Goal: Information Seeking & Learning: Learn about a topic

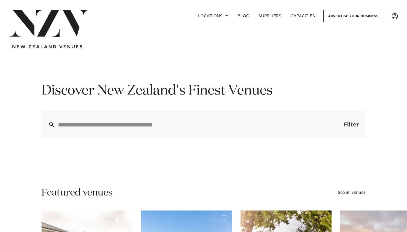
click at [339, 124] on button "Filter 0" at bounding box center [345, 124] width 40 height 27
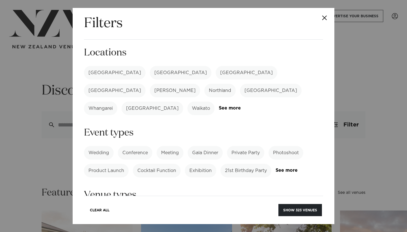
click at [99, 146] on label "Wedding" at bounding box center [99, 153] width 30 height 14
click at [215, 66] on label "[GEOGRAPHIC_DATA]" at bounding box center [246, 73] width 62 height 14
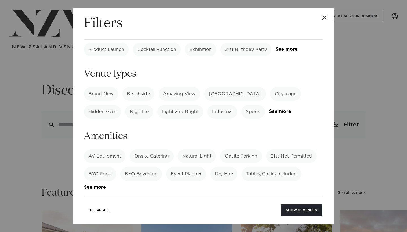
scroll to position [114, 0]
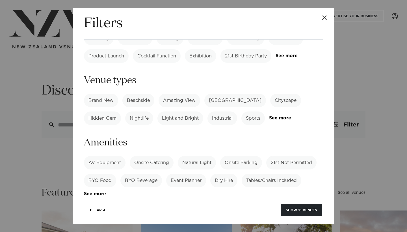
click at [177, 93] on label "Amazing View" at bounding box center [179, 100] width 42 height 14
click at [278, 104] on div "Brand New Beachside Amazing View Heritage Building Cityscape Hidden Gem Nightli…" at bounding box center [203, 108] width 239 height 31
click at [277, 115] on link "See more" at bounding box center [291, 117] width 44 height 5
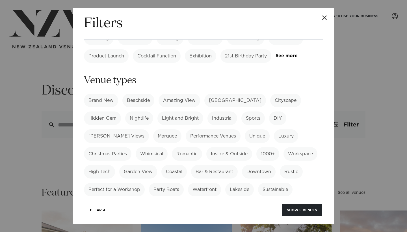
click at [274, 129] on label "Luxury" at bounding box center [286, 136] width 24 height 14
click at [206, 147] on label "Inside & Outside" at bounding box center [229, 154] width 46 height 14
click at [119, 165] on label "Garden View" at bounding box center [138, 172] width 38 height 14
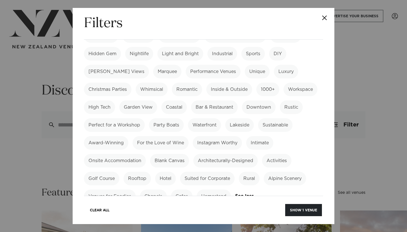
scroll to position [180, 0]
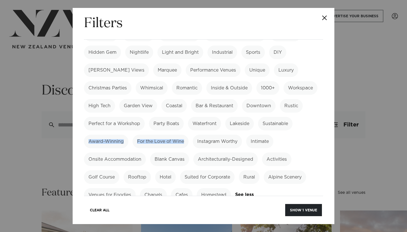
click at [224, 116] on div "Brand New Beachside Amazing View Heritage Building Cityscape Hidden Gem Nightli…" at bounding box center [203, 115] width 239 height 174
click at [242, 117] on label "Lakeside" at bounding box center [239, 124] width 29 height 14
click at [220, 134] on label "Instagram Worthy" at bounding box center [217, 141] width 49 height 14
click at [291, 170] on label "Alpine Scenery" at bounding box center [284, 177] width 42 height 14
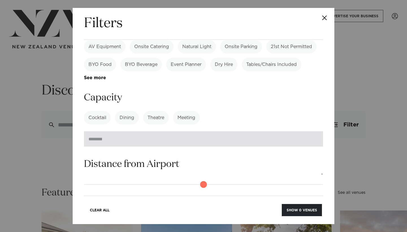
scroll to position [374, 0]
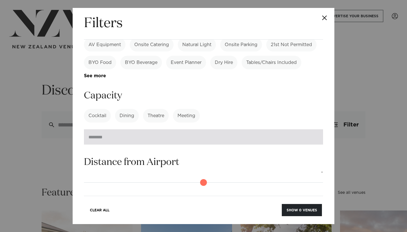
click at [129, 129] on input "number" at bounding box center [203, 136] width 239 height 15
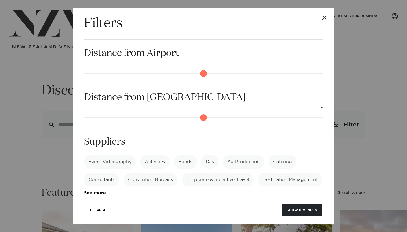
scroll to position [483, 0]
type input "***"
type input "*"
drag, startPoint x: 86, startPoint y: 96, endPoint x: 67, endPoint y: 100, distance: 19.9
click at [67, 100] on div "Filters Search Type Venue Supplier See more Locations Auckland Wellington Chris…" at bounding box center [203, 116] width 407 height 232
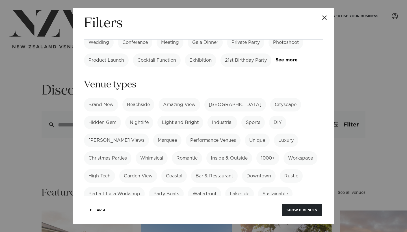
scroll to position [112, 0]
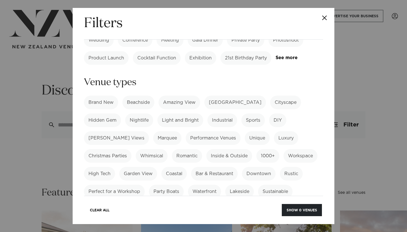
click at [184, 95] on label "Amazing View" at bounding box center [179, 102] width 42 height 14
click at [119, 167] on label "Garden View" at bounding box center [138, 174] width 38 height 14
click at [242, 184] on label "Lakeside" at bounding box center [239, 191] width 29 height 14
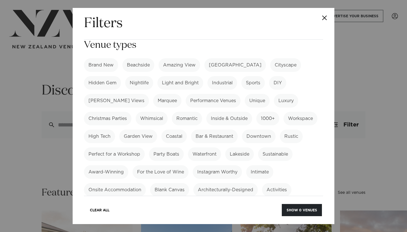
scroll to position [152, 0]
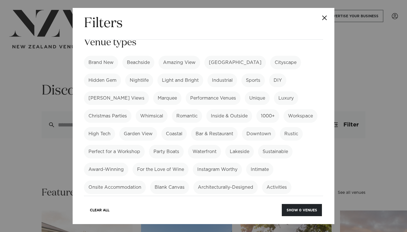
click at [228, 162] on label "Instagram Worthy" at bounding box center [217, 169] width 49 height 14
click at [275, 198] on label "Alpine Scenery" at bounding box center [284, 205] width 42 height 14
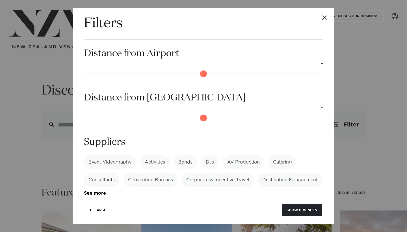
scroll to position [483, 0]
click at [300, 211] on button "Show 0 venues" at bounding box center [302, 210] width 40 height 12
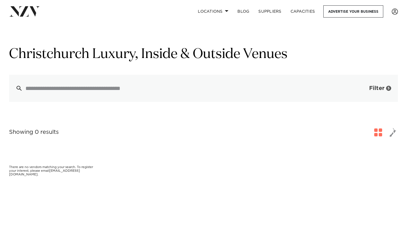
click at [377, 88] on span "Filter" at bounding box center [376, 88] width 15 height 6
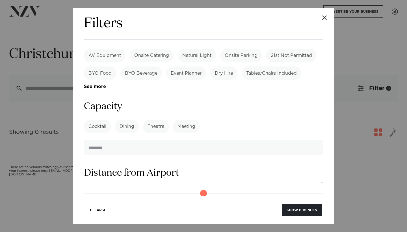
scroll to position [613, 0]
drag, startPoint x: 87, startPoint y: 129, endPoint x: 240, endPoint y: 143, distance: 154.3
click at [240, 166] on section "Distance from Airport 65km Distance from CBD -" at bounding box center [203, 204] width 239 height 77
drag, startPoint x: 239, startPoint y: 130, endPoint x: 196, endPoint y: 131, distance: 42.7
type input "**"
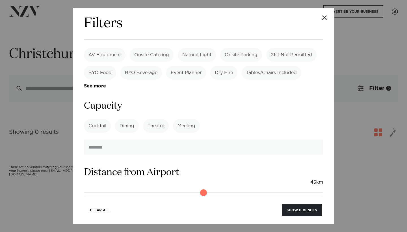
click at [196, 188] on input "range" at bounding box center [203, 192] width 239 height 9
drag, startPoint x: 90, startPoint y: 172, endPoint x: 206, endPoint y: 174, distance: 116.1
type input "**"
click at [206, 231] on input "range" at bounding box center [203, 236] width 239 height 9
drag, startPoint x: 194, startPoint y: 126, endPoint x: 202, endPoint y: 128, distance: 9.0
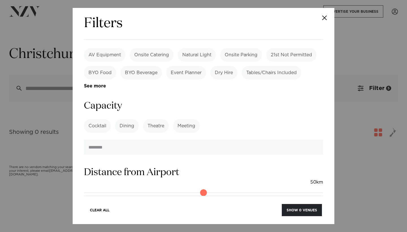
type input "**"
click at [202, 188] on input "range" at bounding box center [203, 192] width 239 height 9
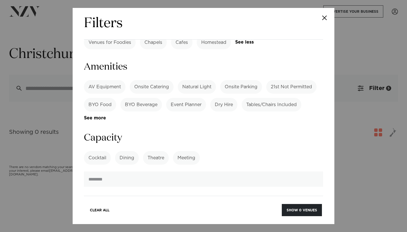
scroll to position [522, 0]
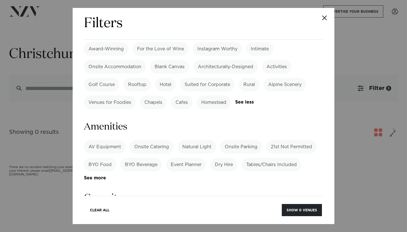
click at [130, 211] on label "Dining" at bounding box center [127, 218] width 24 height 14
click at [300, 212] on button "Show 1 venue" at bounding box center [303, 210] width 37 height 12
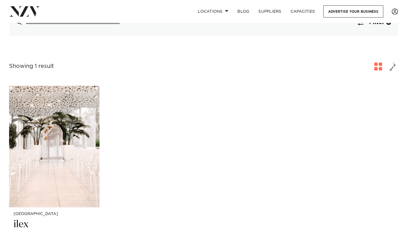
scroll to position [79, 0]
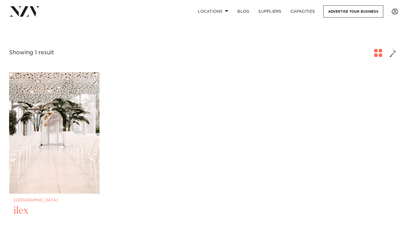
click at [54, 165] on img at bounding box center [54, 132] width 90 height 121
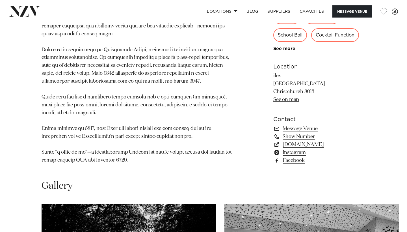
scroll to position [356, 0]
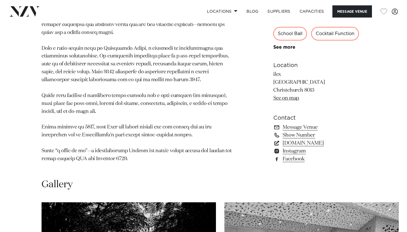
click at [302, 139] on link "goodcompany.nz" at bounding box center [319, 143] width 92 height 8
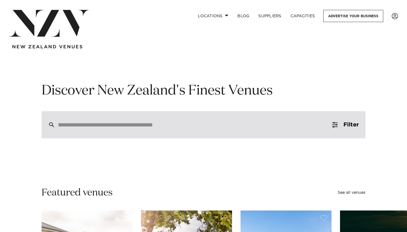
click at [175, 125] on input "search" at bounding box center [191, 124] width 267 height 6
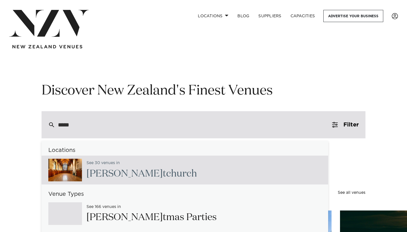
type input "*****"
click at [118, 172] on h2 "Chris tchurch" at bounding box center [141, 173] width 110 height 13
type input "**********"
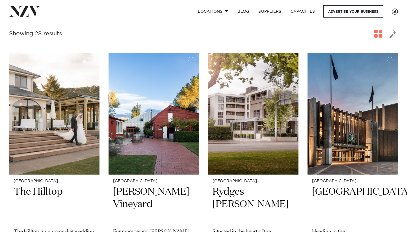
scroll to position [210, 0]
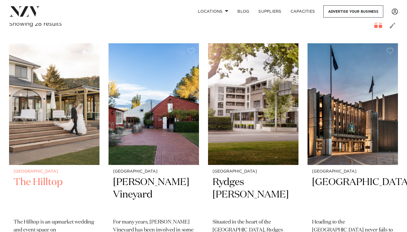
click at [62, 116] on img at bounding box center [54, 103] width 90 height 121
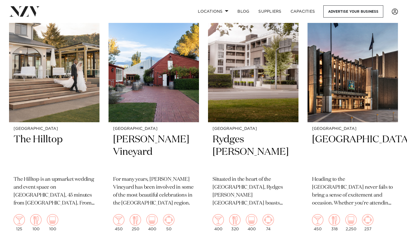
scroll to position [257, 0]
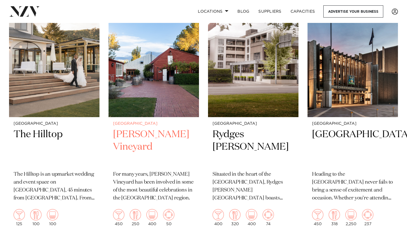
click at [156, 82] on img at bounding box center [153, 55] width 90 height 121
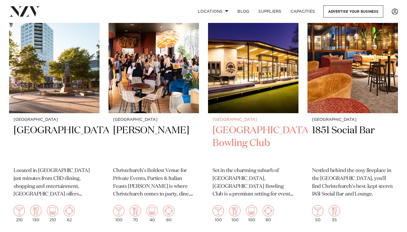
scroll to position [992, 0]
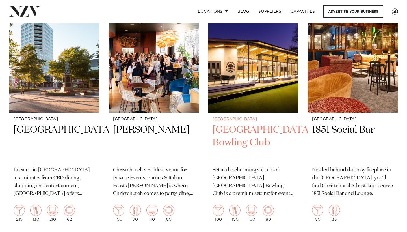
click at [248, 123] on h2 "Elmwood Park Bowling Club" at bounding box center [252, 142] width 81 height 38
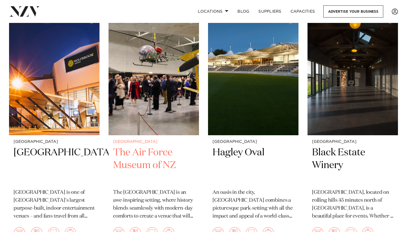
scroll to position [1213, 0]
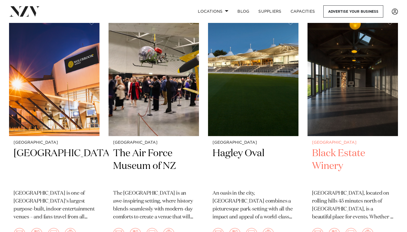
click at [337, 152] on h2 "Black Estate Winery" at bounding box center [352, 166] width 81 height 38
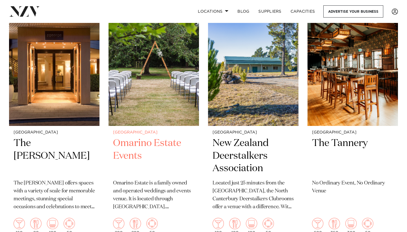
scroll to position [1713, 0]
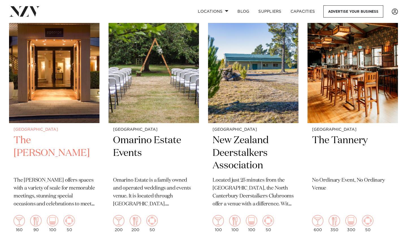
click at [44, 134] on h2 "The George" at bounding box center [54, 153] width 81 height 38
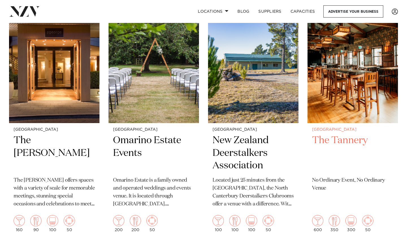
click at [350, 97] on img at bounding box center [352, 61] width 90 height 121
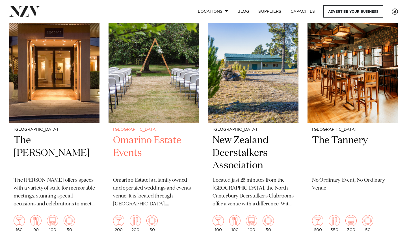
click at [125, 134] on h2 "Omarino Estate Events" at bounding box center [153, 153] width 81 height 38
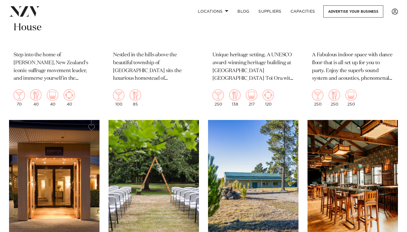
scroll to position [1593, 0]
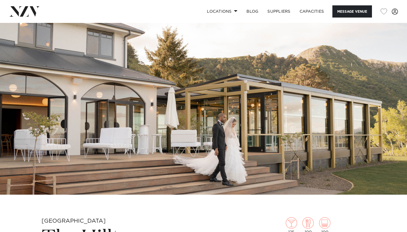
scroll to position [18, 0]
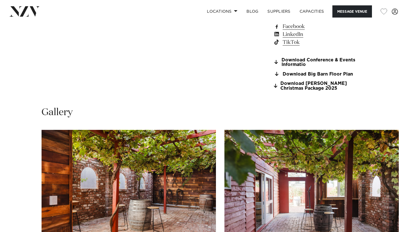
scroll to position [471, 0]
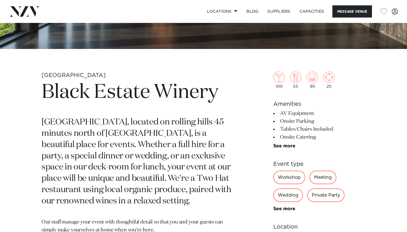
scroll to position [163, 0]
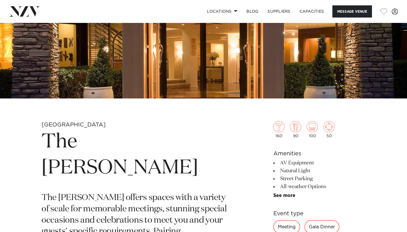
scroll to position [107, 0]
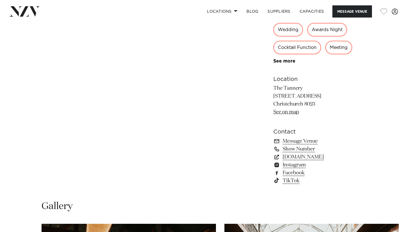
scroll to position [321, 0]
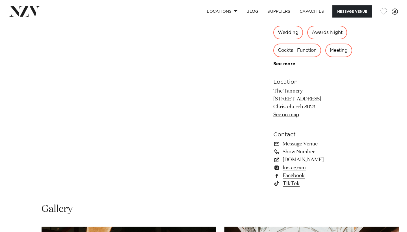
click at [304, 162] on link "[DOMAIN_NAME]" at bounding box center [319, 160] width 92 height 8
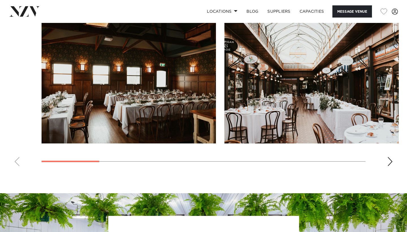
scroll to position [535, 0]
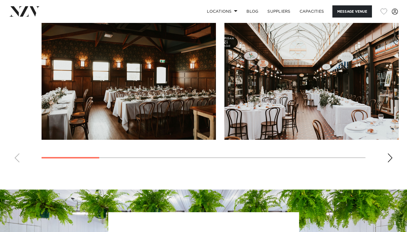
click at [392, 162] on div "Next slide" at bounding box center [390, 157] width 6 height 9
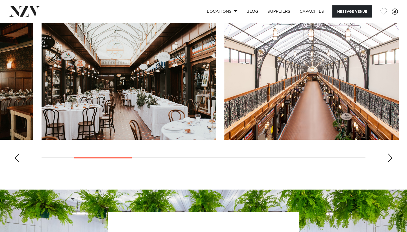
click at [392, 162] on div "Next slide" at bounding box center [390, 157] width 6 height 9
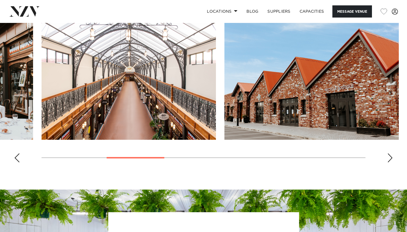
click at [392, 162] on div "Next slide" at bounding box center [390, 157] width 6 height 9
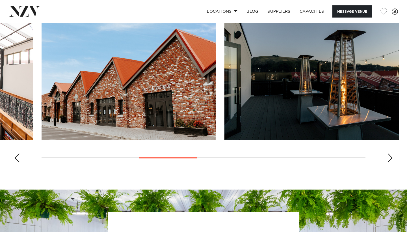
click at [392, 162] on div "Next slide" at bounding box center [390, 157] width 6 height 9
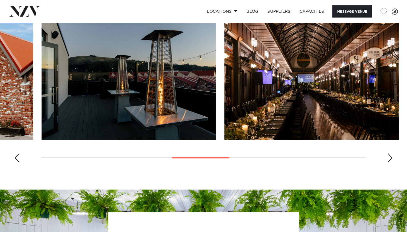
click at [392, 162] on div "Next slide" at bounding box center [390, 157] width 6 height 9
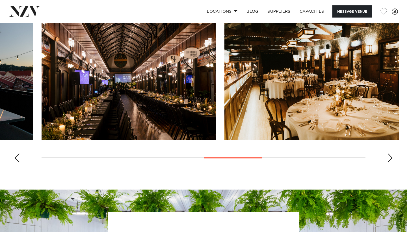
click at [392, 162] on div "Next slide" at bounding box center [390, 157] width 6 height 9
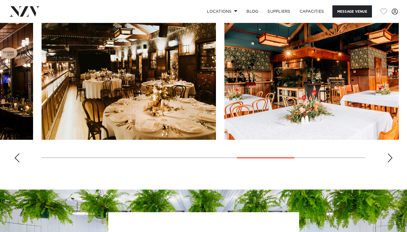
click at [392, 162] on div "Next slide" at bounding box center [390, 157] width 6 height 9
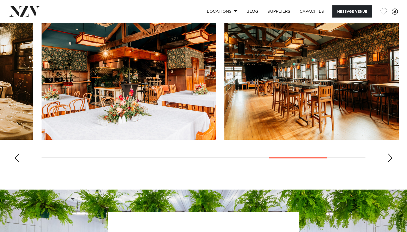
click at [392, 162] on div "Next slide" at bounding box center [390, 157] width 6 height 9
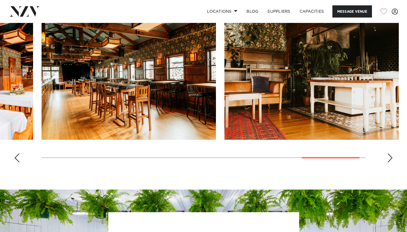
click at [387, 154] on div "Next slide" at bounding box center [390, 157] width 6 height 9
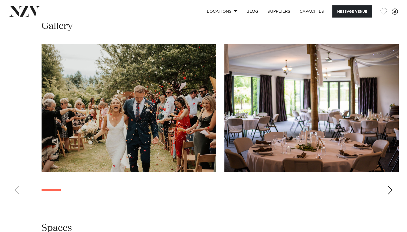
scroll to position [574, 0]
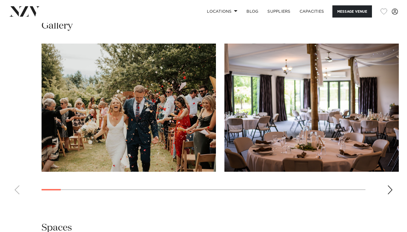
click at [389, 194] on div "Next slide" at bounding box center [390, 189] width 6 height 9
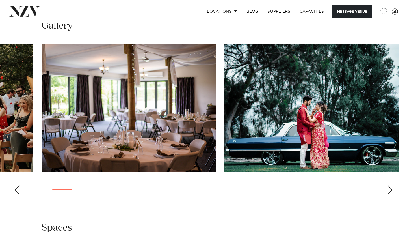
click at [389, 194] on div "Next slide" at bounding box center [390, 189] width 6 height 9
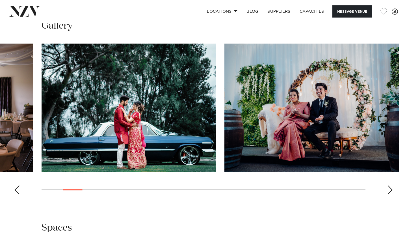
click at [389, 194] on div "Next slide" at bounding box center [390, 189] width 6 height 9
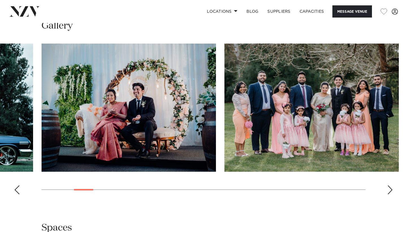
click at [389, 194] on div "Next slide" at bounding box center [390, 189] width 6 height 9
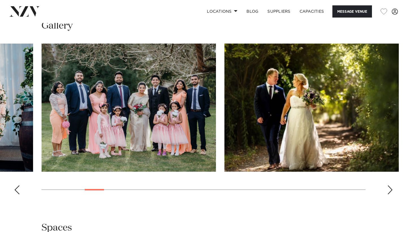
click at [389, 194] on div "Next slide" at bounding box center [390, 189] width 6 height 9
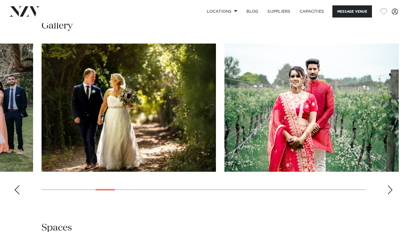
click at [389, 194] on div "Next slide" at bounding box center [390, 189] width 6 height 9
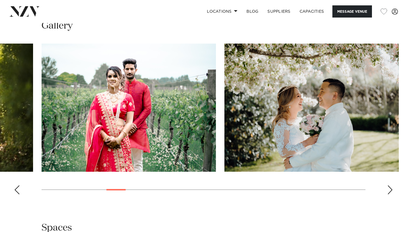
click at [389, 194] on div "Next slide" at bounding box center [390, 189] width 6 height 9
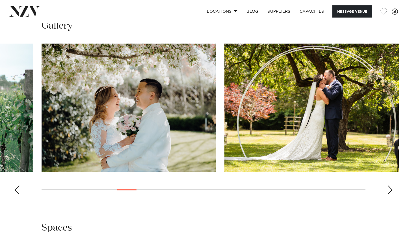
click at [389, 194] on div "Next slide" at bounding box center [390, 189] width 6 height 9
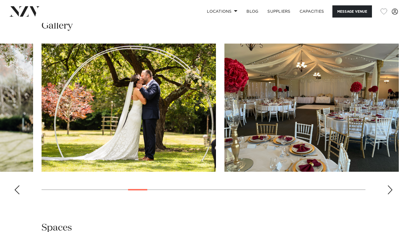
click at [389, 194] on div "Next slide" at bounding box center [390, 189] width 6 height 9
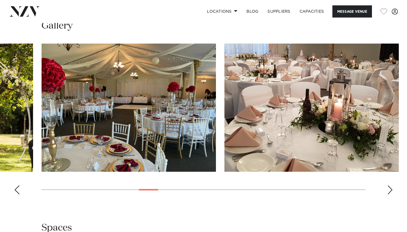
click at [389, 194] on div "Next slide" at bounding box center [390, 189] width 6 height 9
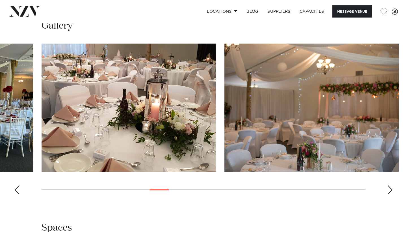
click at [389, 194] on div "Next slide" at bounding box center [390, 189] width 6 height 9
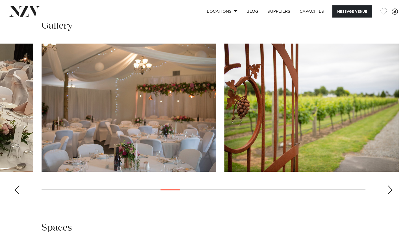
click at [389, 194] on div "Next slide" at bounding box center [390, 189] width 6 height 9
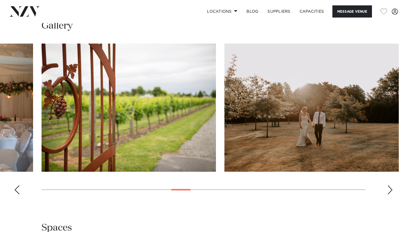
click at [389, 194] on div "Next slide" at bounding box center [390, 189] width 6 height 9
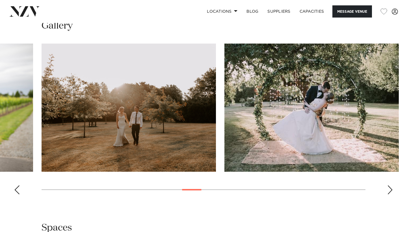
click at [389, 194] on div "Next slide" at bounding box center [390, 189] width 6 height 9
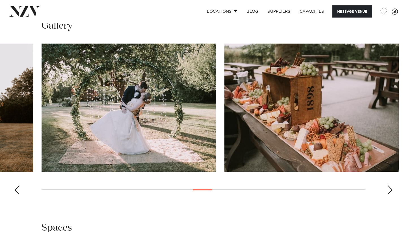
click at [389, 194] on div "Next slide" at bounding box center [390, 189] width 6 height 9
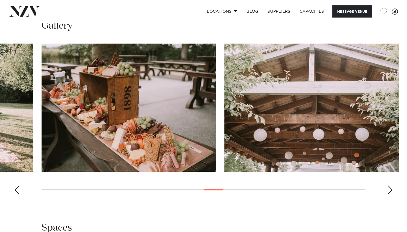
click at [389, 194] on div "Next slide" at bounding box center [390, 189] width 6 height 9
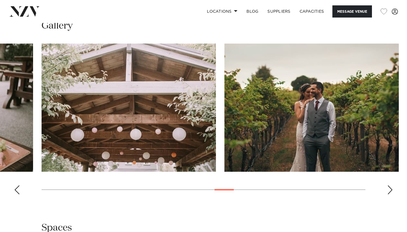
click at [389, 194] on div "Next slide" at bounding box center [390, 189] width 6 height 9
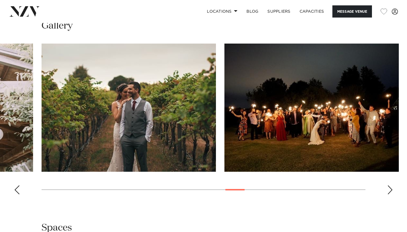
click at [389, 194] on div "Next slide" at bounding box center [390, 189] width 6 height 9
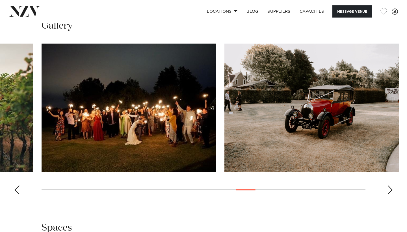
click at [389, 194] on div "Next slide" at bounding box center [390, 189] width 6 height 9
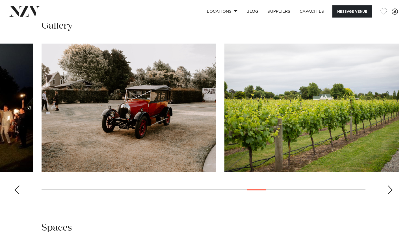
click at [389, 194] on div "Next slide" at bounding box center [390, 189] width 6 height 9
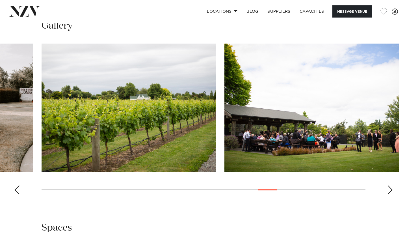
click at [389, 194] on div "Next slide" at bounding box center [390, 189] width 6 height 9
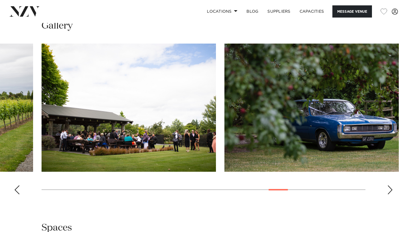
click at [389, 194] on div "Next slide" at bounding box center [390, 189] width 6 height 9
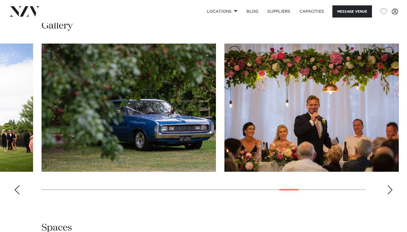
click at [389, 194] on div "Next slide" at bounding box center [390, 189] width 6 height 9
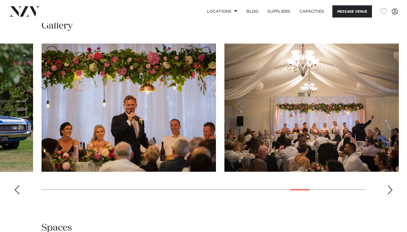
click at [389, 194] on div "Next slide" at bounding box center [390, 189] width 6 height 9
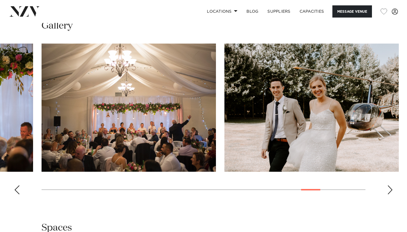
click at [389, 194] on div "Next slide" at bounding box center [390, 189] width 6 height 9
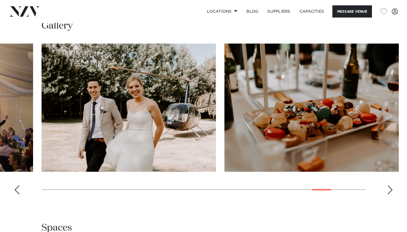
click at [389, 194] on div "Next slide" at bounding box center [390, 189] width 6 height 9
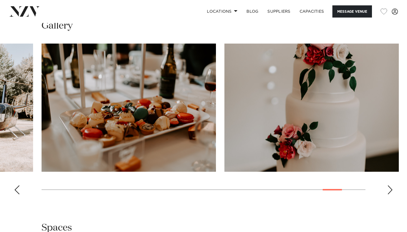
click at [389, 194] on div "Next slide" at bounding box center [390, 189] width 6 height 9
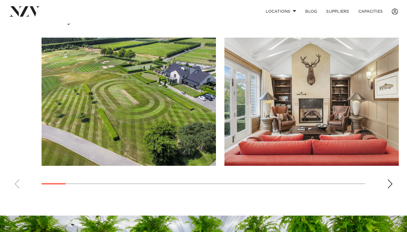
scroll to position [388, 0]
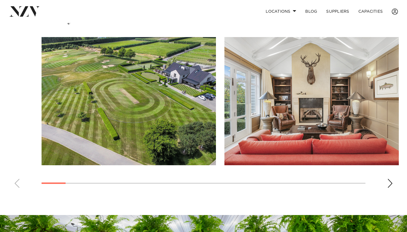
click at [388, 188] on div "Next slide" at bounding box center [390, 182] width 6 height 9
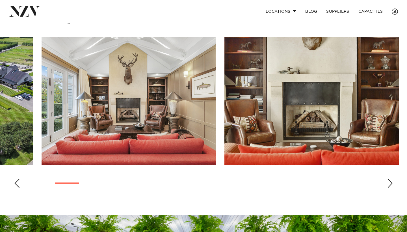
click at [388, 188] on div "Next slide" at bounding box center [390, 182] width 6 height 9
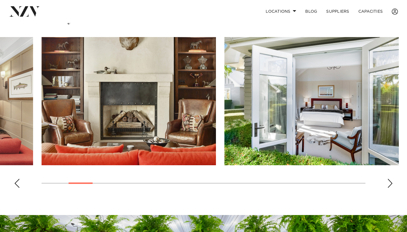
click at [388, 188] on div "Next slide" at bounding box center [390, 182] width 6 height 9
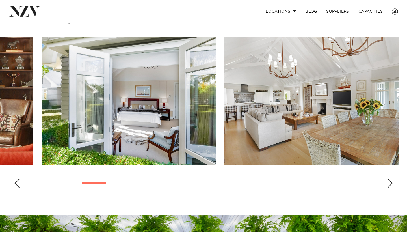
click at [388, 188] on div "Next slide" at bounding box center [390, 182] width 6 height 9
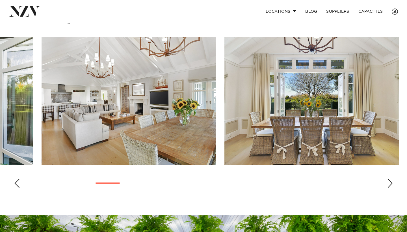
click at [388, 188] on div "Next slide" at bounding box center [390, 182] width 6 height 9
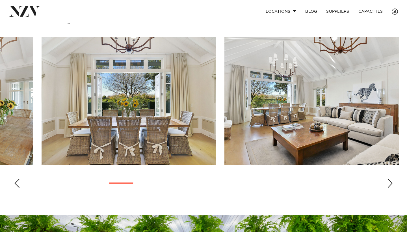
click at [388, 188] on div "Next slide" at bounding box center [390, 182] width 6 height 9
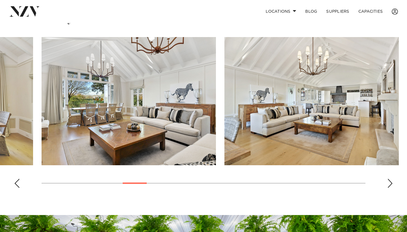
click at [388, 188] on div "Next slide" at bounding box center [390, 182] width 6 height 9
